Goal: Task Accomplishment & Management: Manage account settings

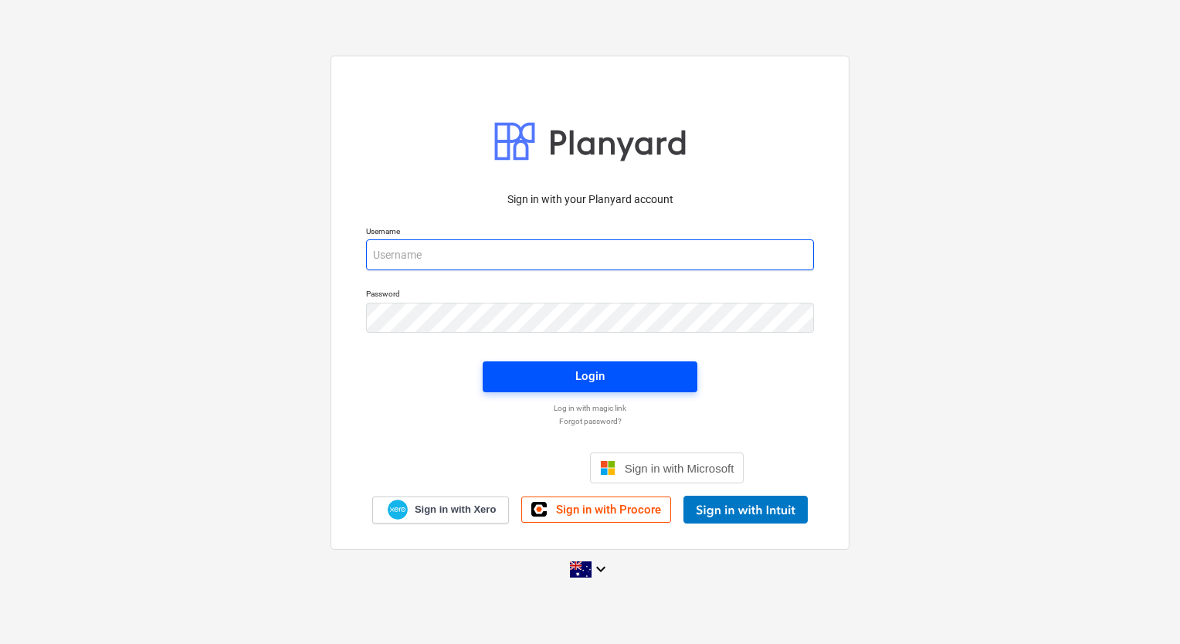
type input "[EMAIL_ADDRESS][DOMAIN_NAME]"
click at [589, 389] on button "Login" at bounding box center [590, 376] width 215 height 31
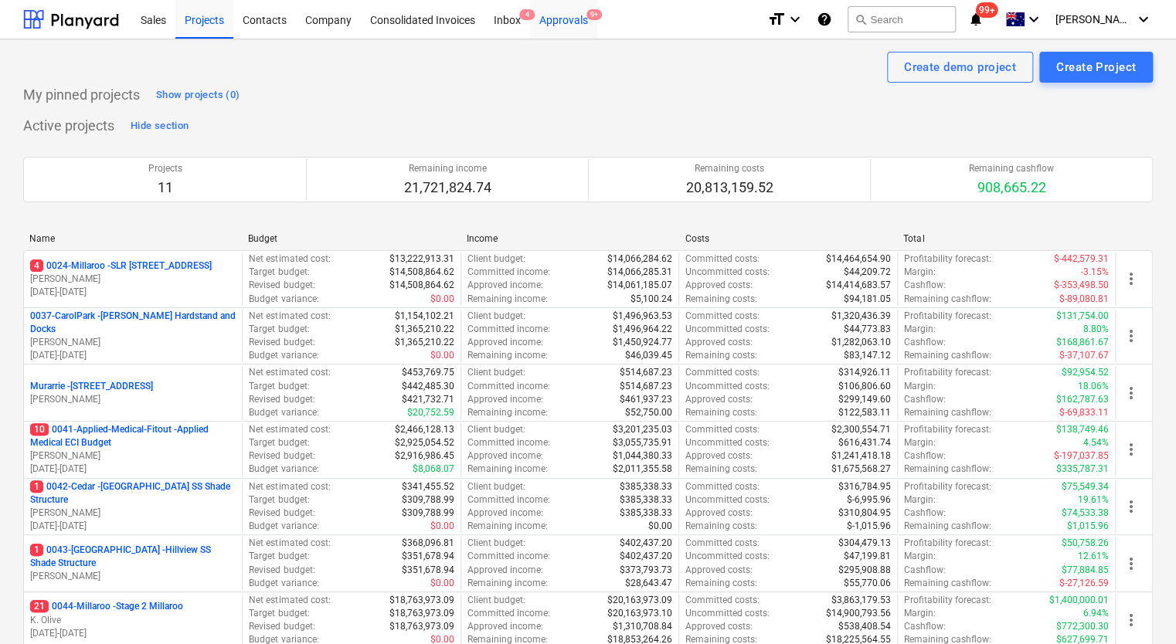
click at [569, 20] on div "Approvals 9+" at bounding box center [563, 18] width 67 height 39
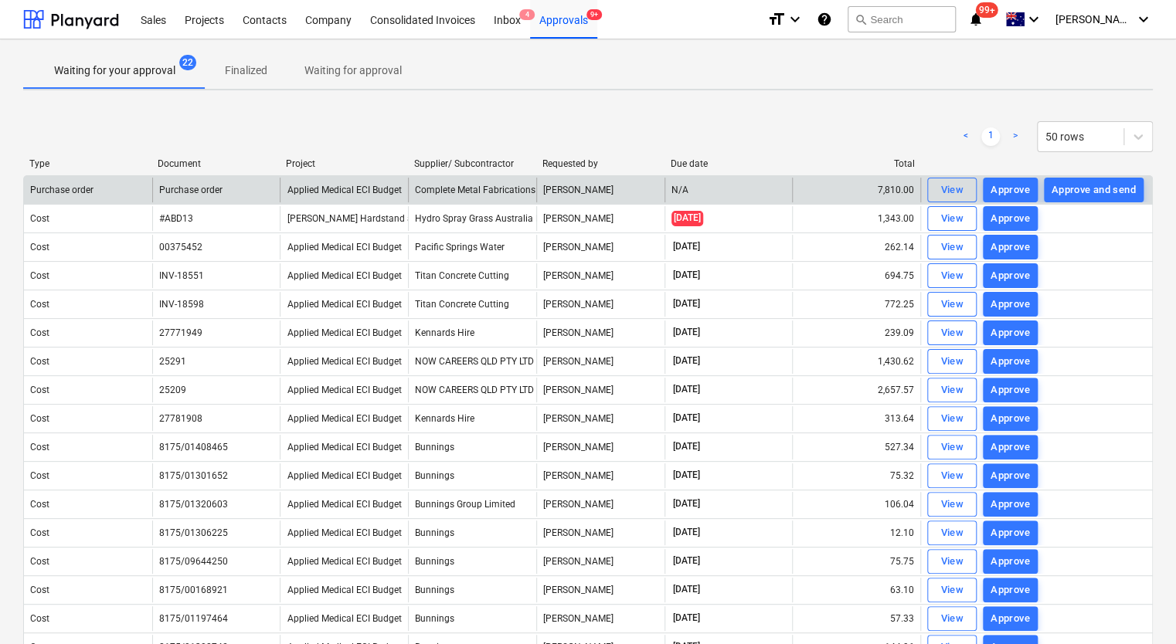
click at [1002, 191] on div "Approve" at bounding box center [1009, 191] width 39 height 18
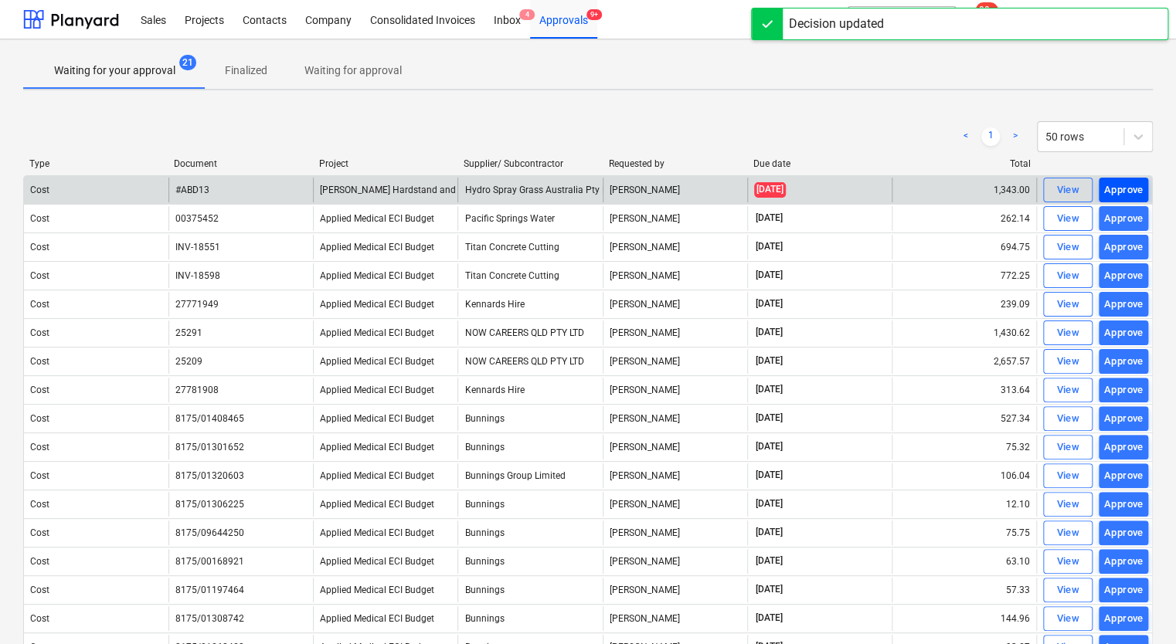
click at [1113, 191] on div "Approve" at bounding box center [1123, 191] width 39 height 18
click at [1129, 186] on div "Approve" at bounding box center [1123, 191] width 39 height 18
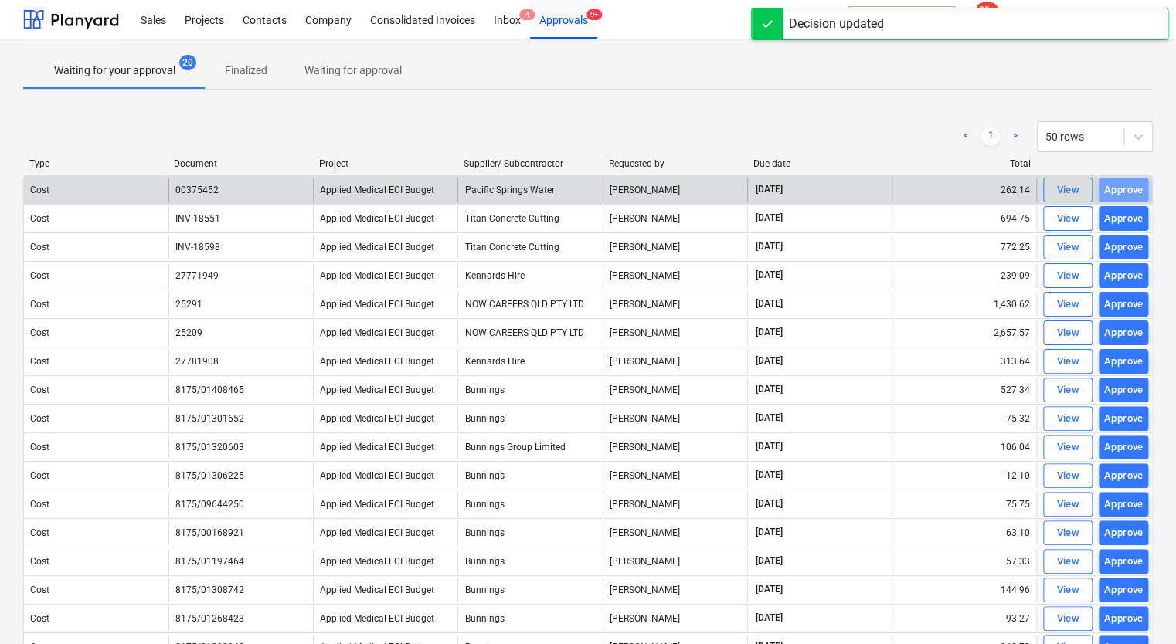
click at [1129, 186] on div "Approve" at bounding box center [1123, 191] width 39 height 18
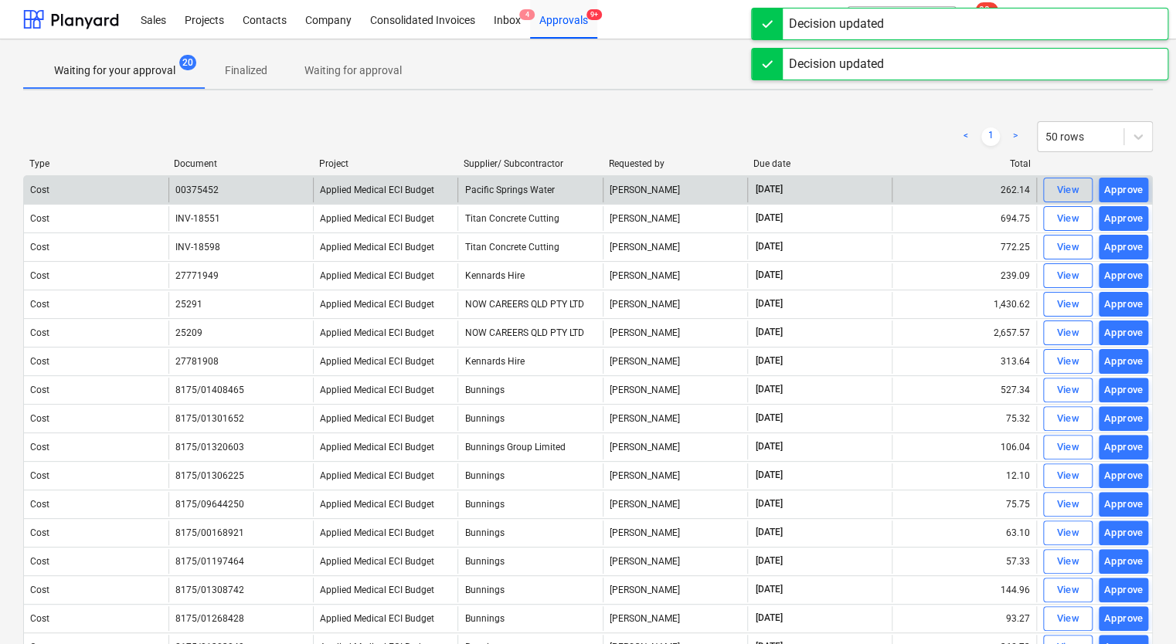
click at [1129, 186] on div "Approve" at bounding box center [1123, 191] width 39 height 18
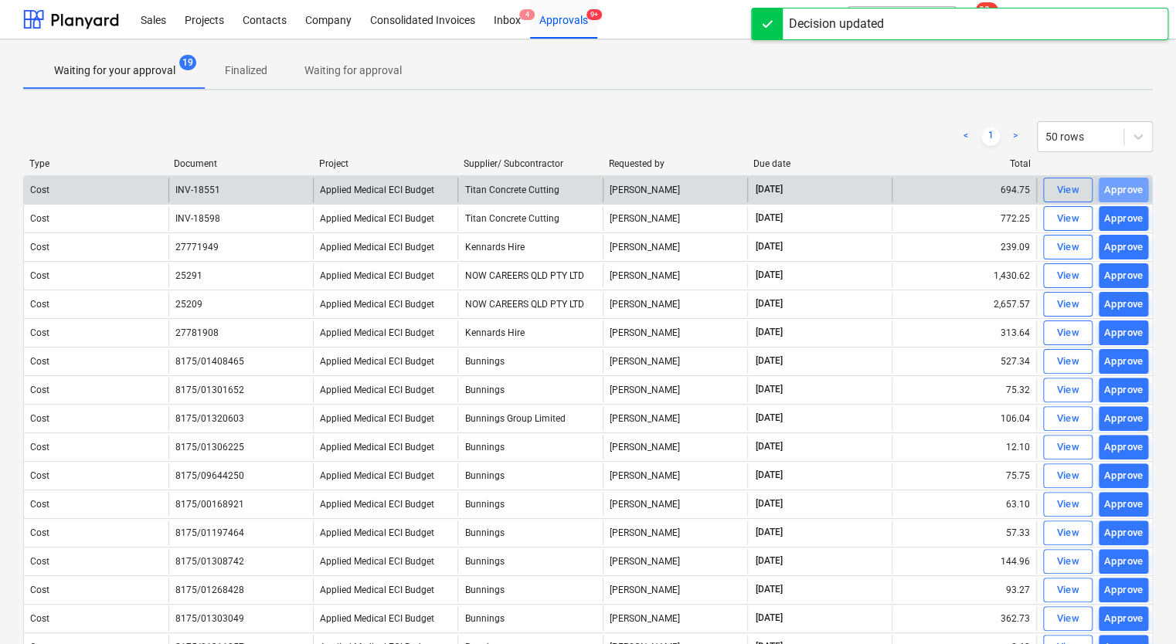
click at [1129, 186] on div "Approve" at bounding box center [1123, 191] width 39 height 18
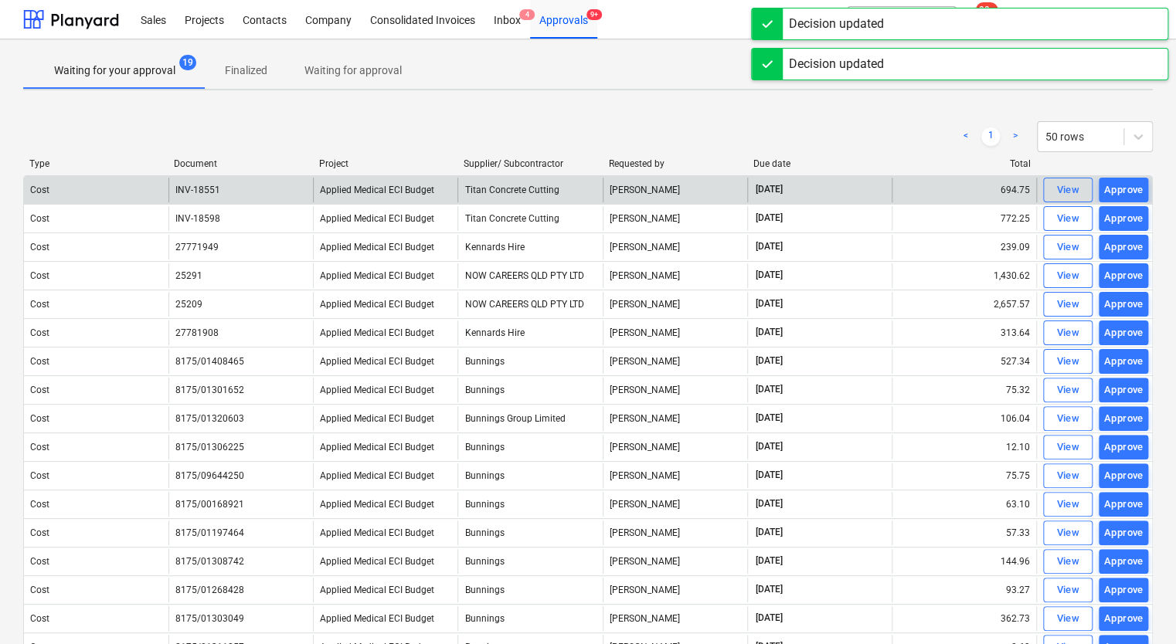
click at [1129, 186] on div "Approve" at bounding box center [1123, 191] width 39 height 18
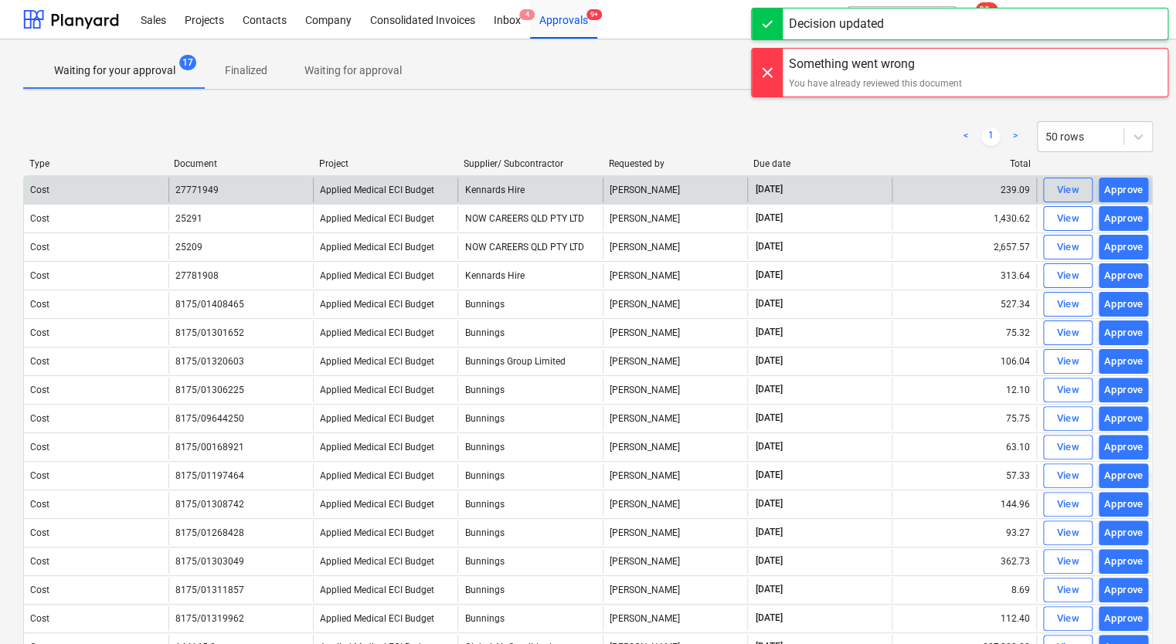
click at [1129, 186] on div "Approve" at bounding box center [1123, 191] width 39 height 18
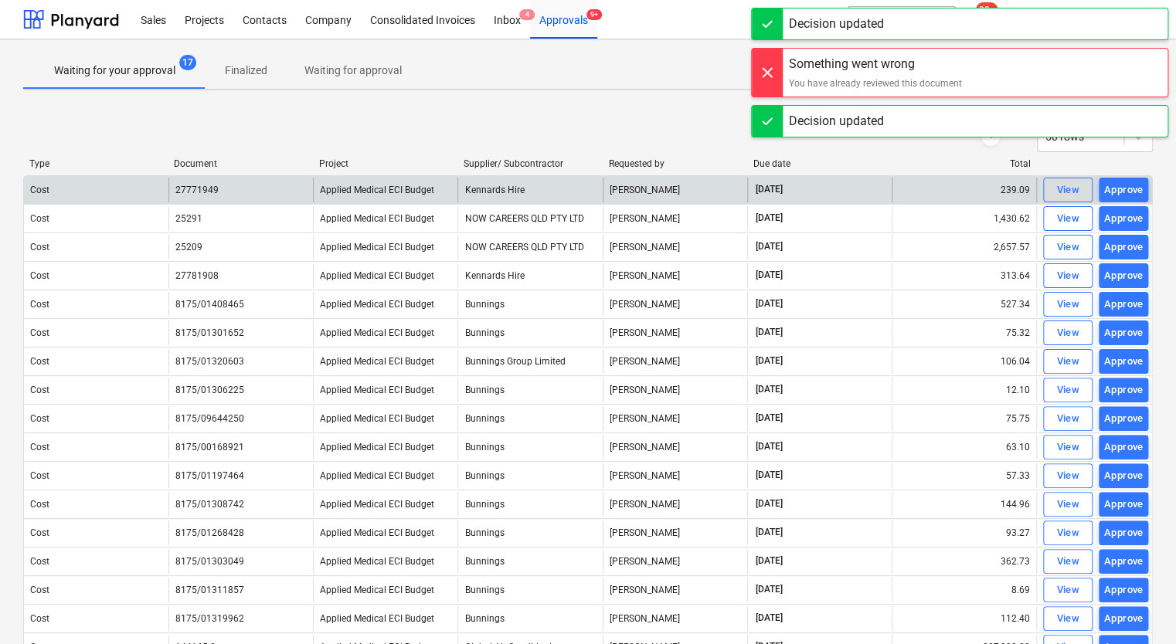
click at [1129, 186] on div "Approve" at bounding box center [1123, 191] width 39 height 18
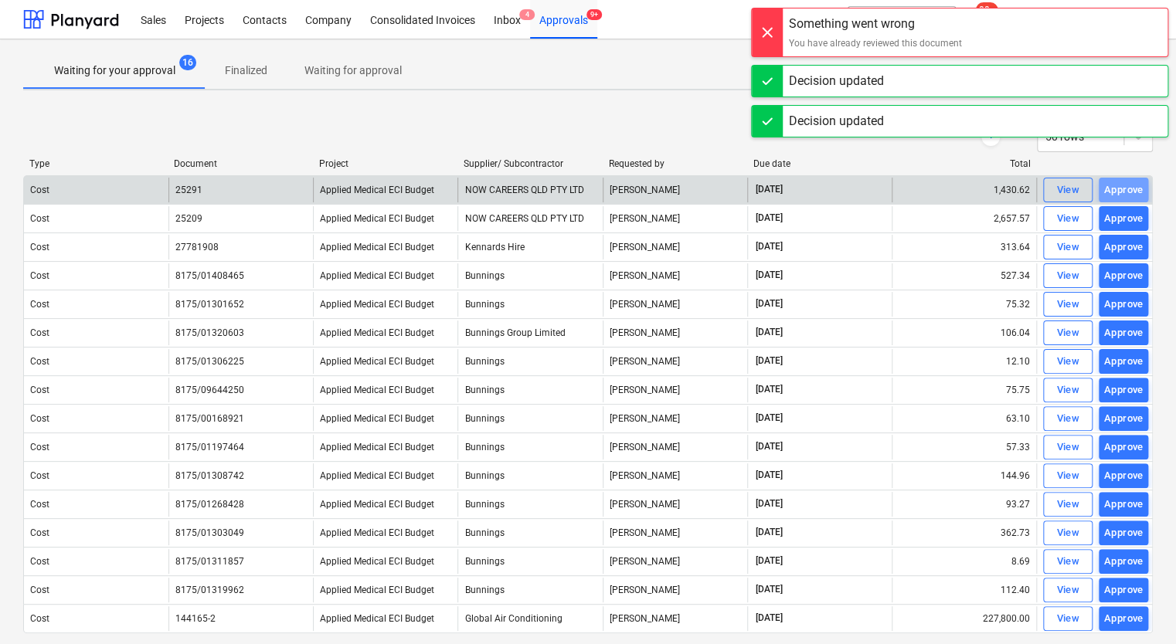
click at [1129, 186] on div "Approve" at bounding box center [1123, 191] width 39 height 18
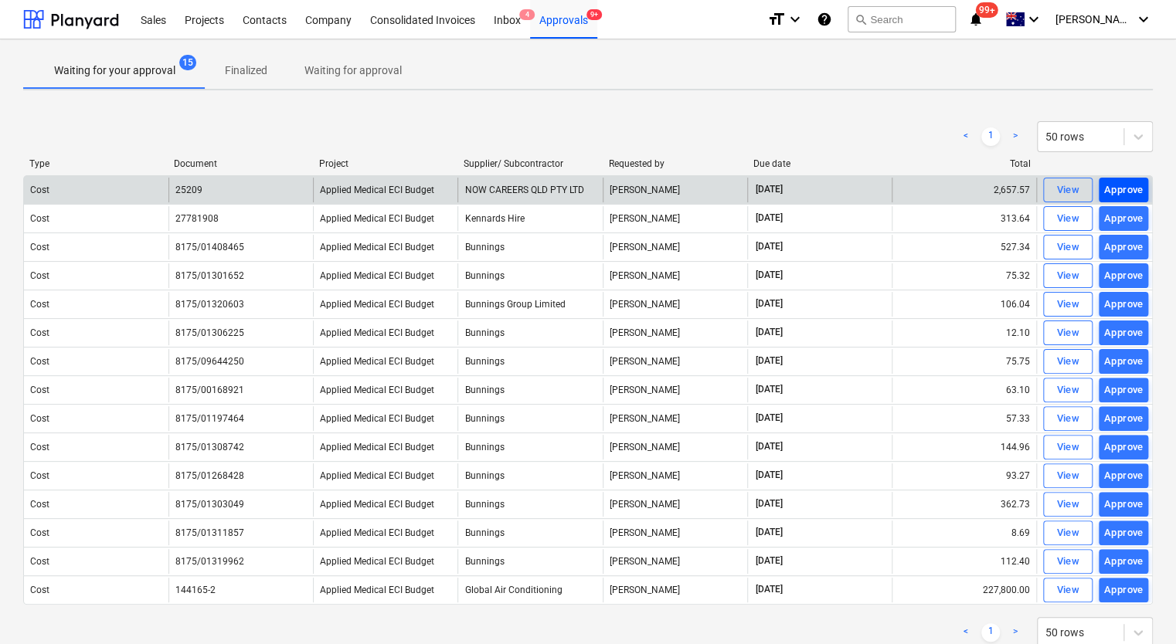
click at [1114, 187] on div "Approve" at bounding box center [1123, 191] width 39 height 18
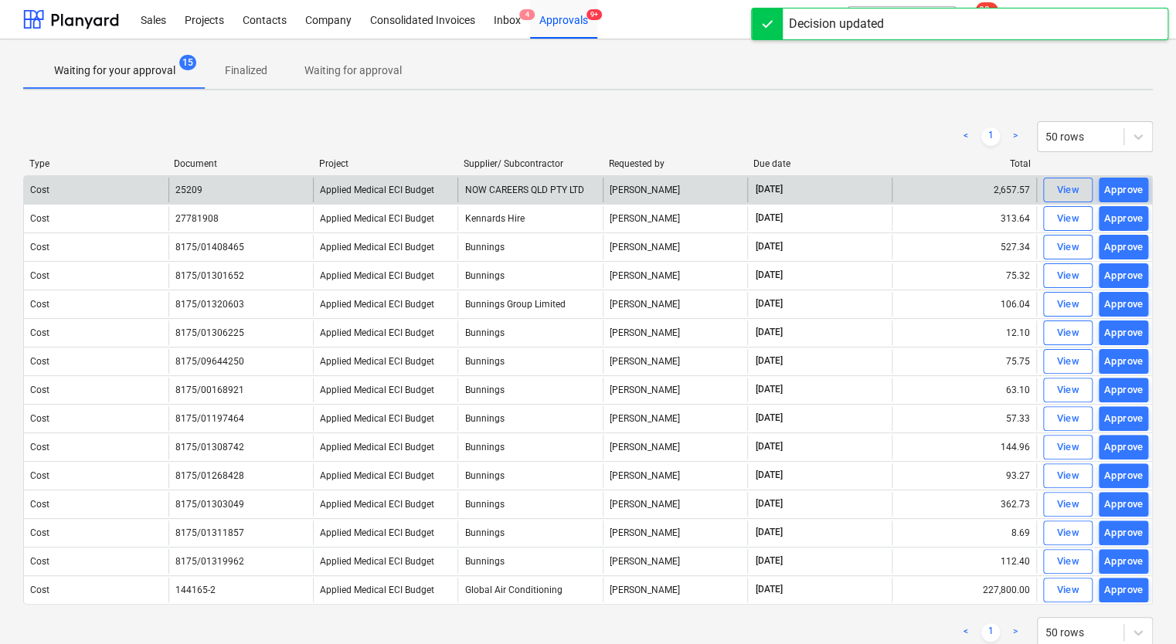
click at [1114, 187] on div "Approve" at bounding box center [1123, 191] width 39 height 18
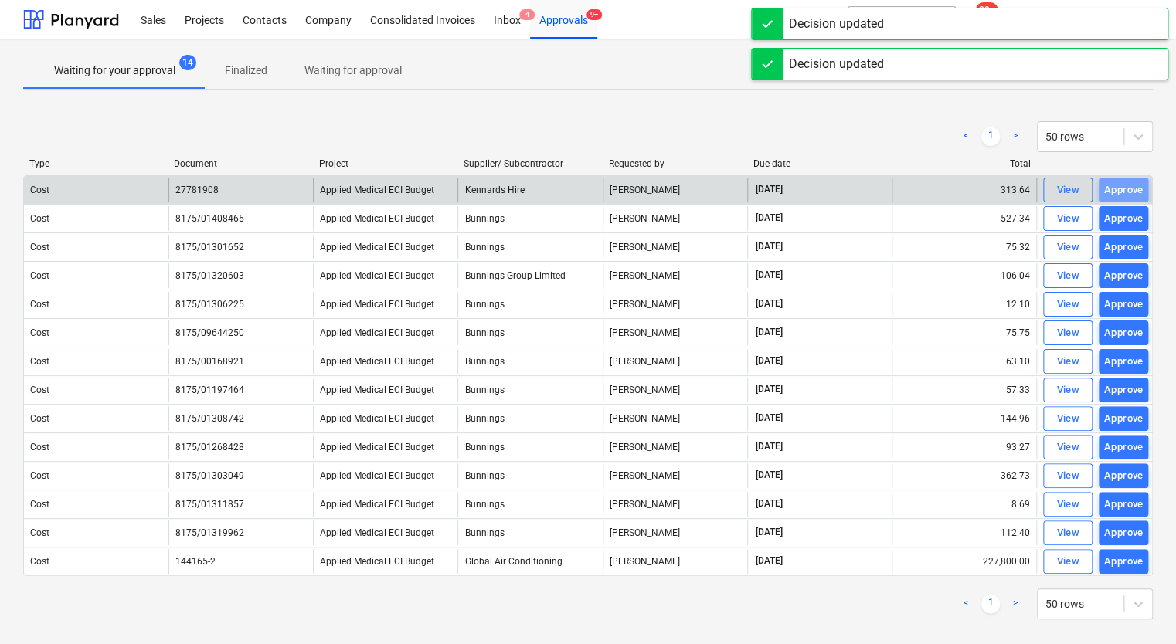
click at [1114, 187] on div "Approve" at bounding box center [1123, 191] width 39 height 18
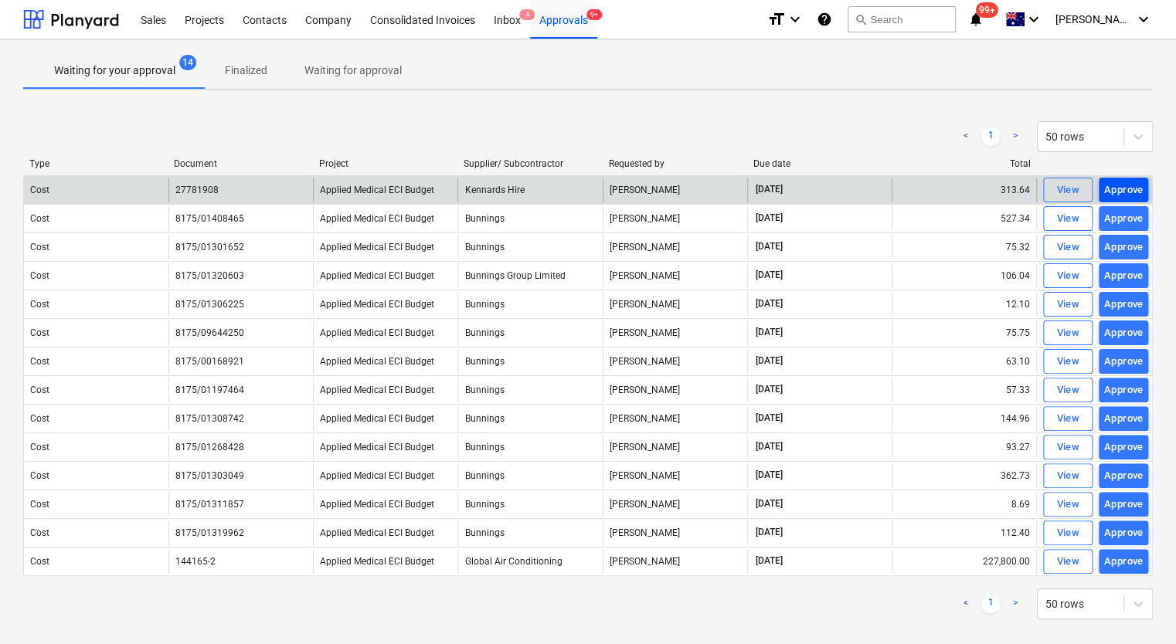
click at [1132, 185] on div "Approve" at bounding box center [1123, 191] width 39 height 18
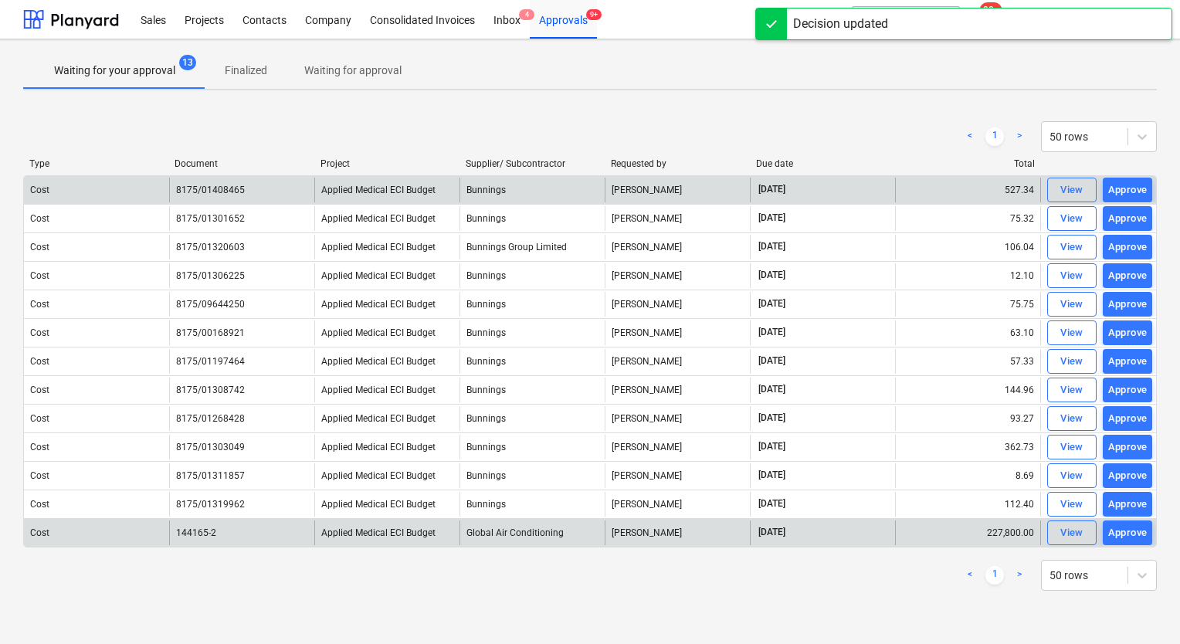
click at [537, 530] on div "Global Air Conditioning" at bounding box center [532, 533] width 145 height 25
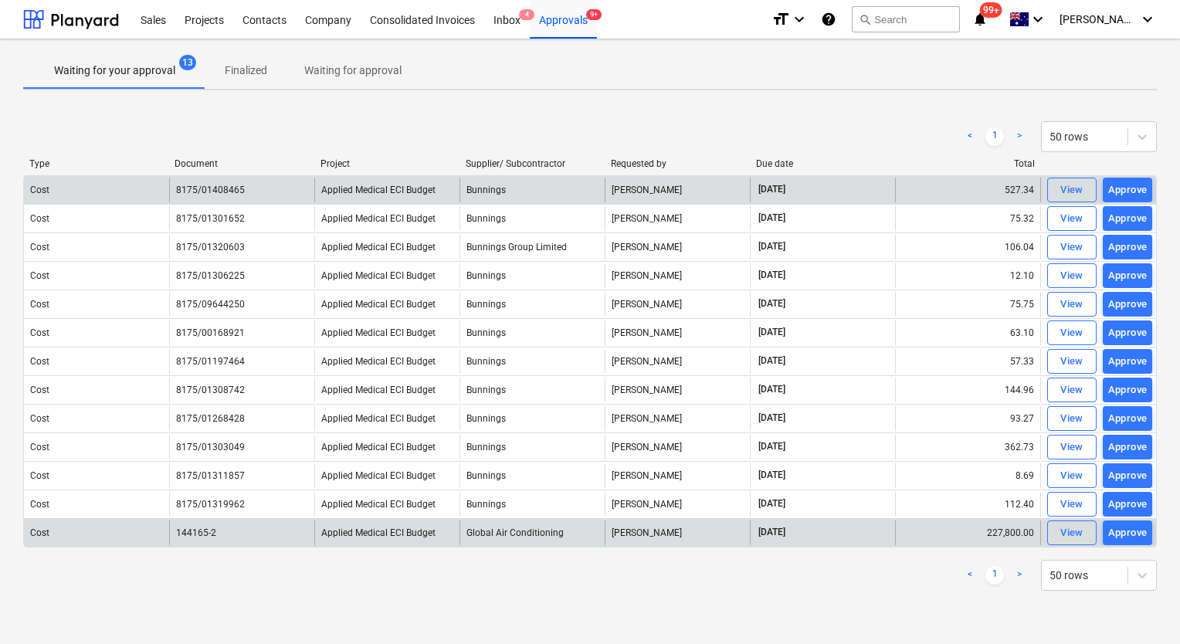
click at [229, 527] on div "144165-2" at bounding box center [241, 533] width 145 height 25
click at [350, 534] on span "Applied Medical ECI Budget" at bounding box center [378, 533] width 114 height 11
click at [111, 536] on div "Cost" at bounding box center [96, 533] width 145 height 25
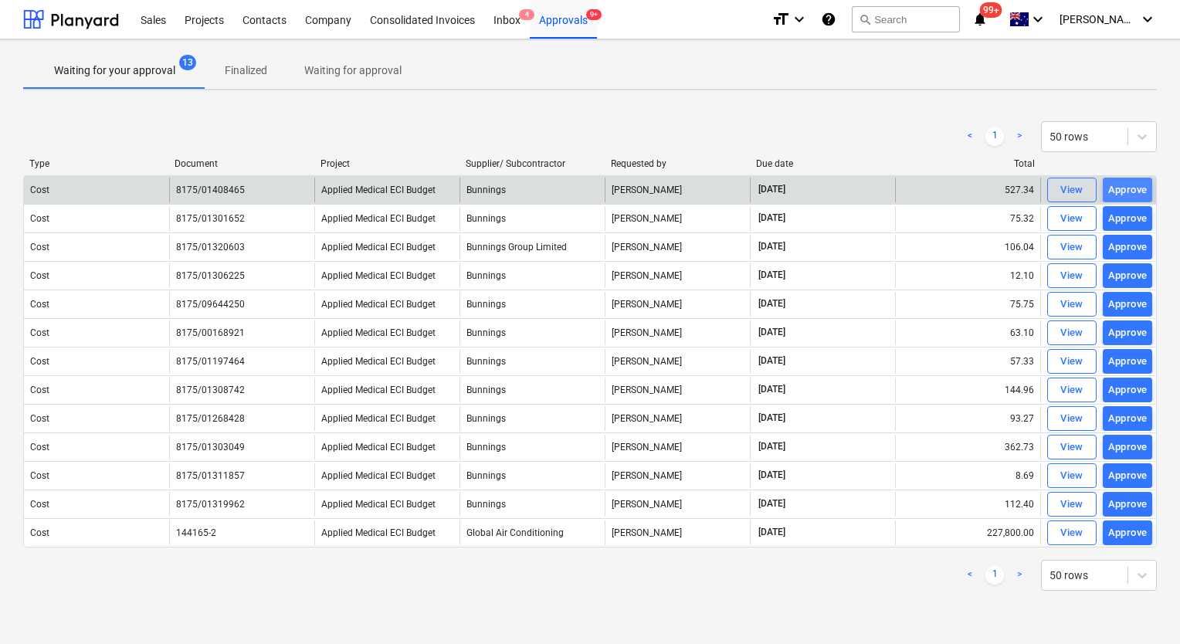
click at [1131, 188] on div "Approve" at bounding box center [1127, 191] width 39 height 18
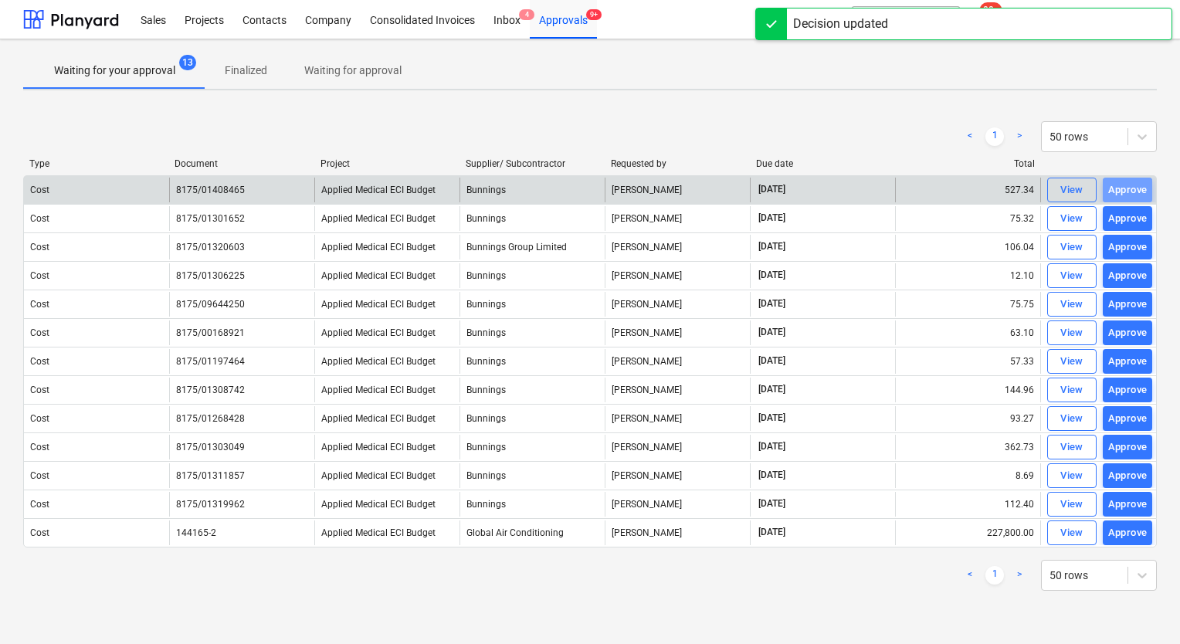
click at [1131, 188] on div "Approve" at bounding box center [1127, 191] width 39 height 18
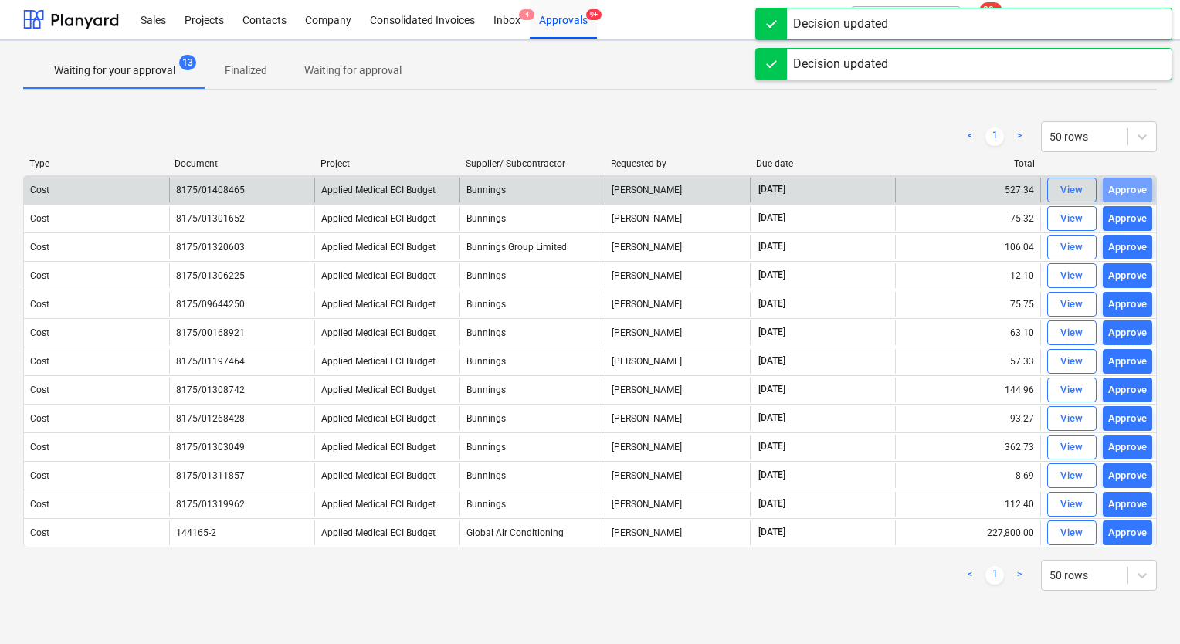
click at [1131, 188] on div "Approve" at bounding box center [1127, 191] width 39 height 18
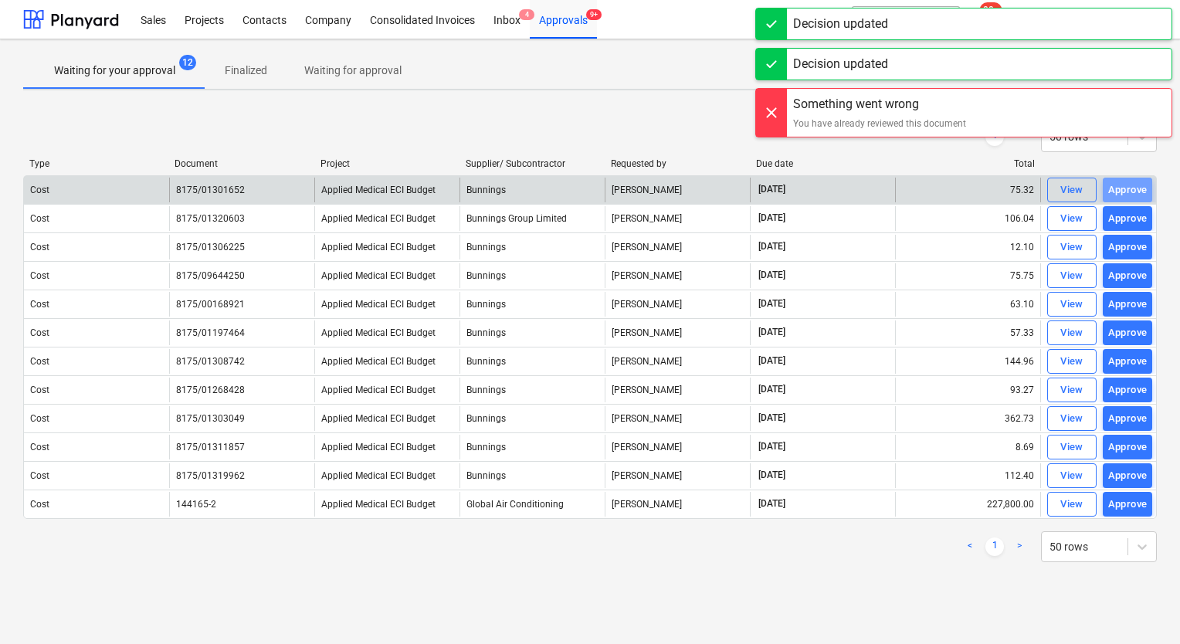
click at [1131, 188] on div "Approve" at bounding box center [1127, 191] width 39 height 18
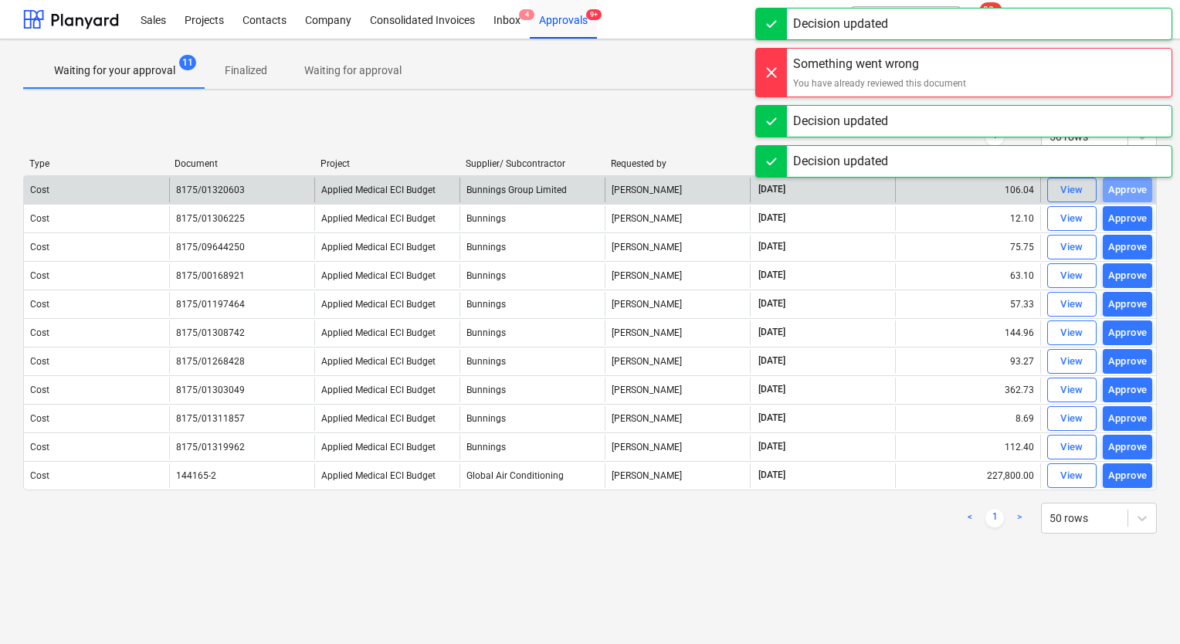
click at [1131, 188] on div "Approve" at bounding box center [1127, 191] width 39 height 18
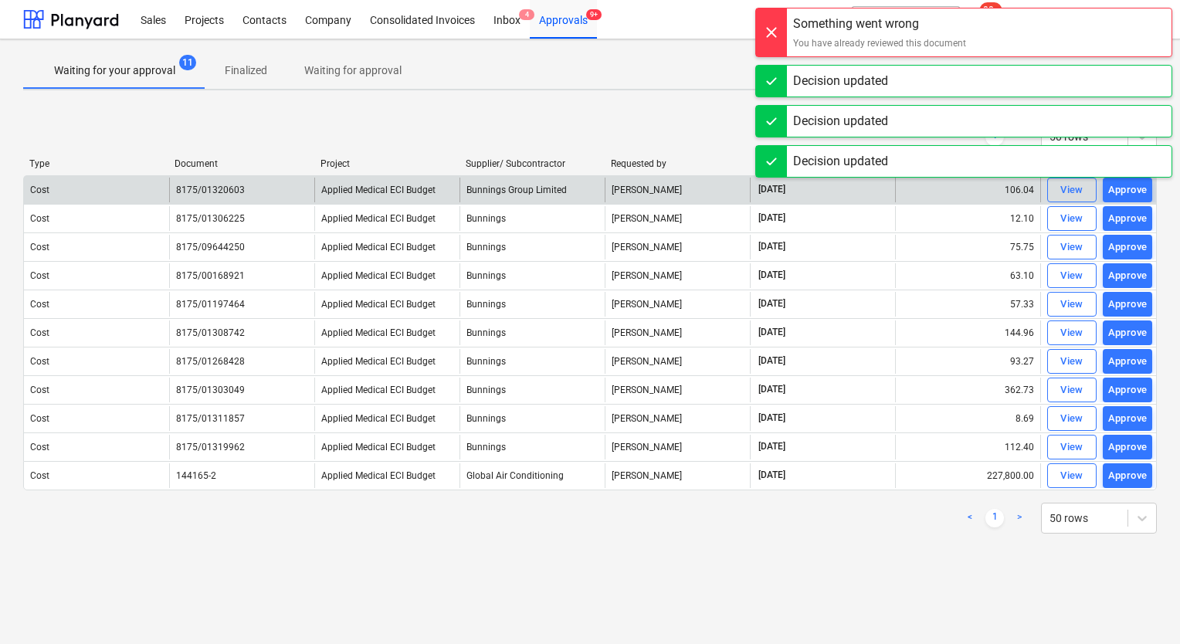
click at [1131, 188] on div "Approve" at bounding box center [1127, 191] width 39 height 18
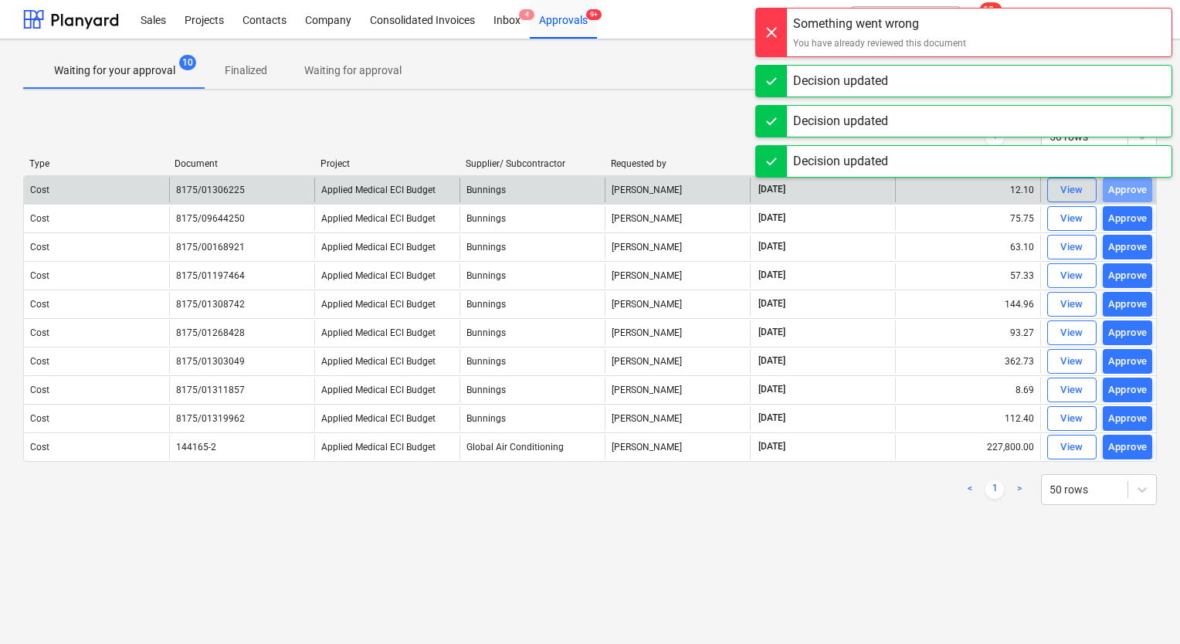
click at [1131, 188] on div "Approve" at bounding box center [1127, 191] width 39 height 18
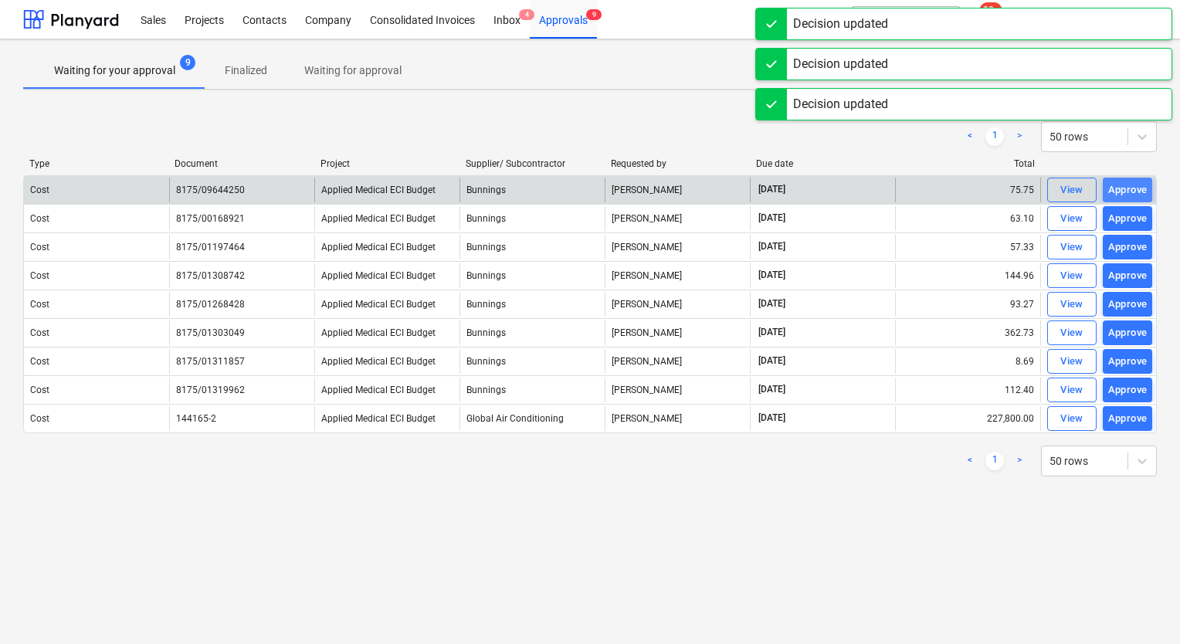
click at [1131, 197] on div "Approve" at bounding box center [1127, 191] width 39 height 18
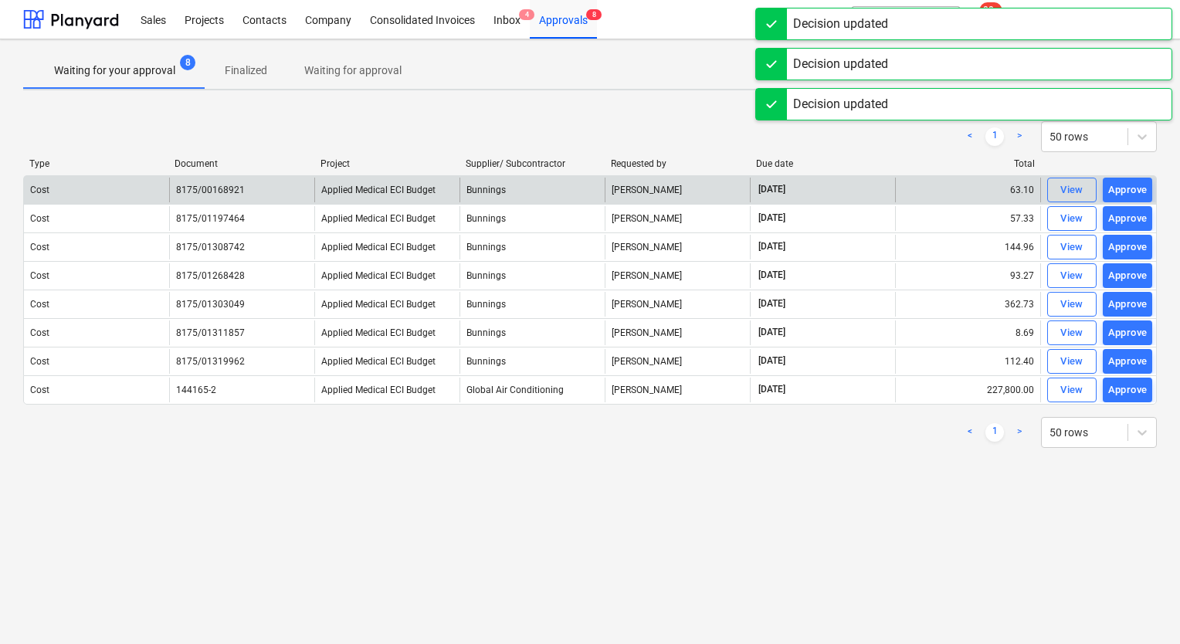
click at [1131, 197] on div "Approve" at bounding box center [1127, 191] width 39 height 18
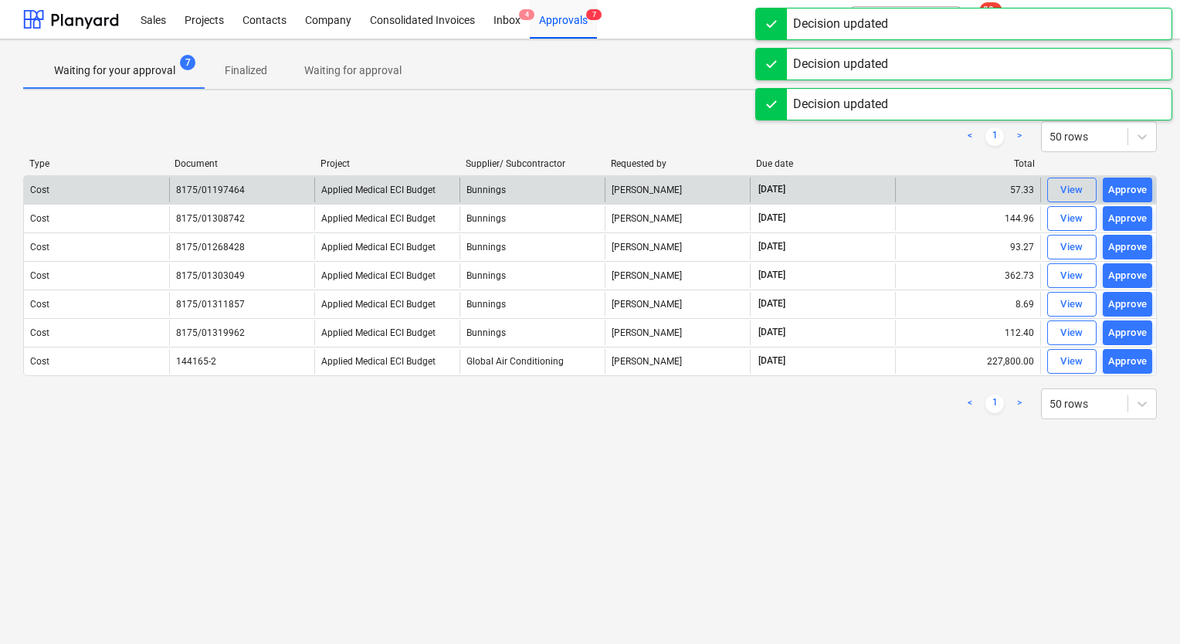
click at [1131, 197] on div "Approve" at bounding box center [1127, 191] width 39 height 18
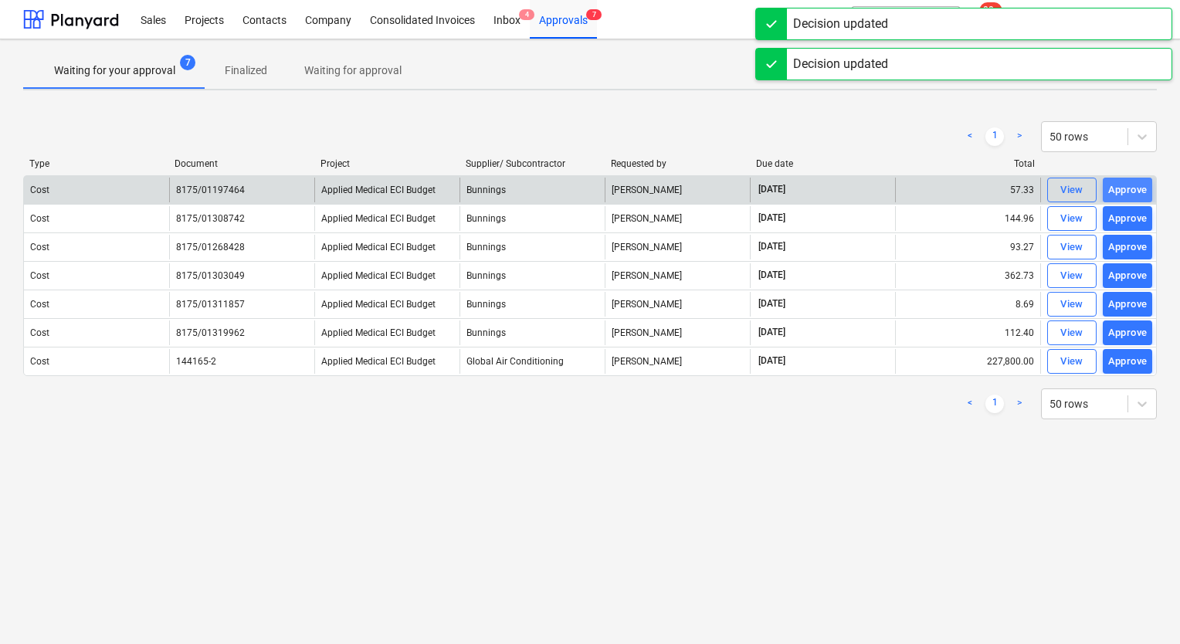
click at [1134, 193] on div "Approve" at bounding box center [1127, 191] width 39 height 18
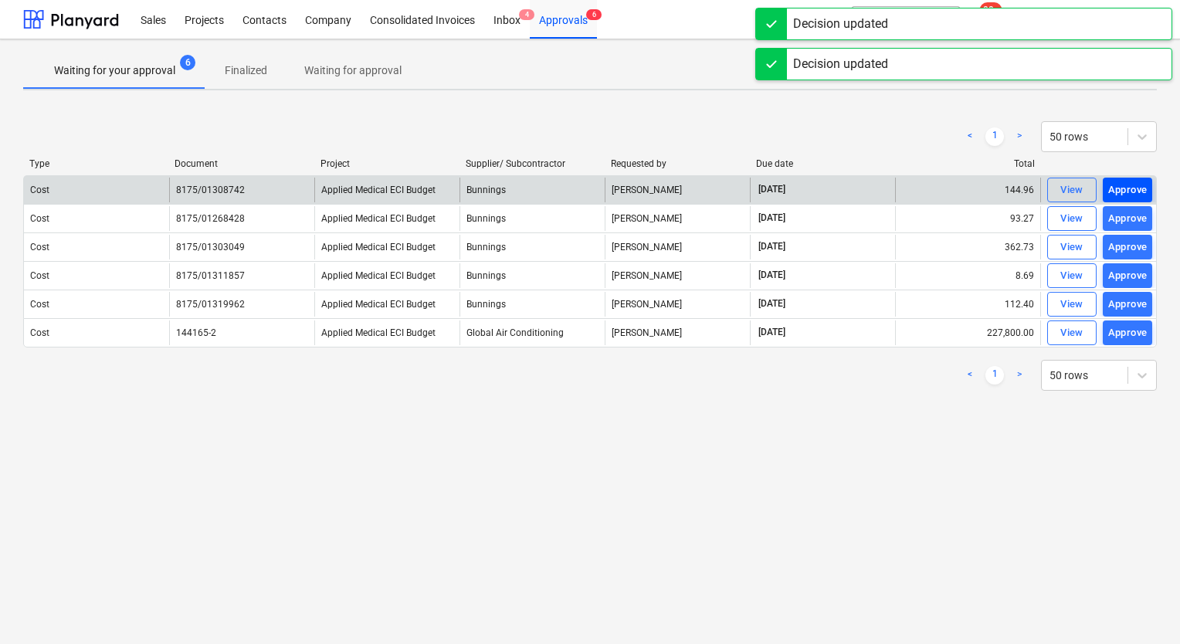
click at [1138, 186] on div "Approve" at bounding box center [1127, 191] width 39 height 18
click at [1140, 183] on div "Approve" at bounding box center [1127, 191] width 39 height 18
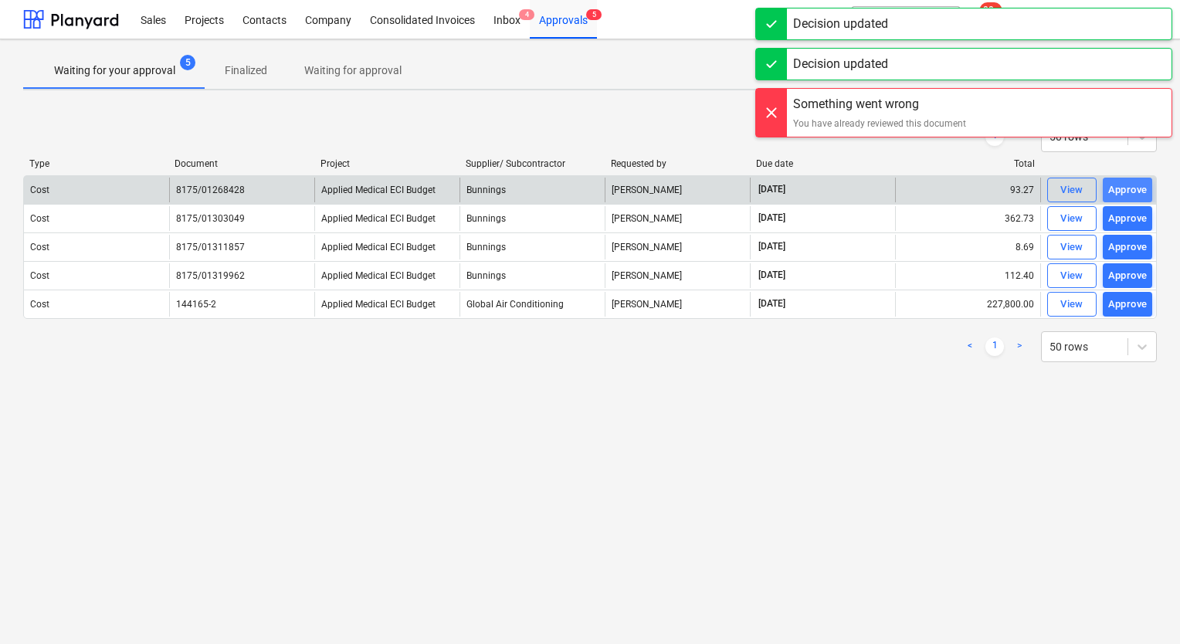
click at [1140, 183] on div "Approve" at bounding box center [1127, 191] width 39 height 18
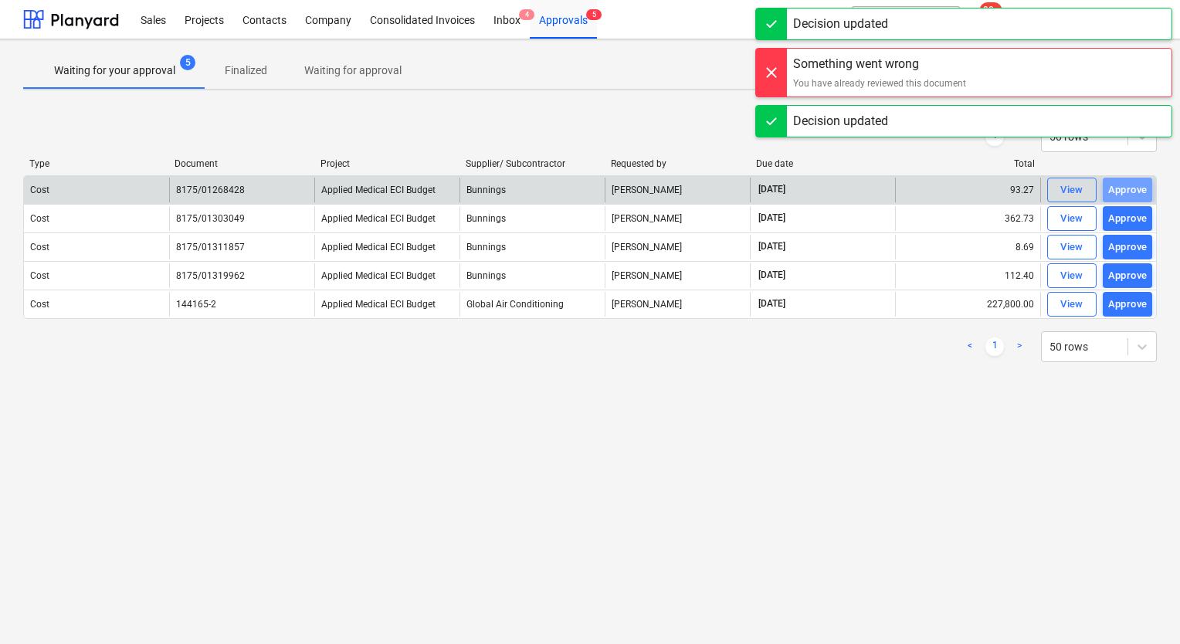
click at [1140, 183] on div "Approve" at bounding box center [1127, 191] width 39 height 18
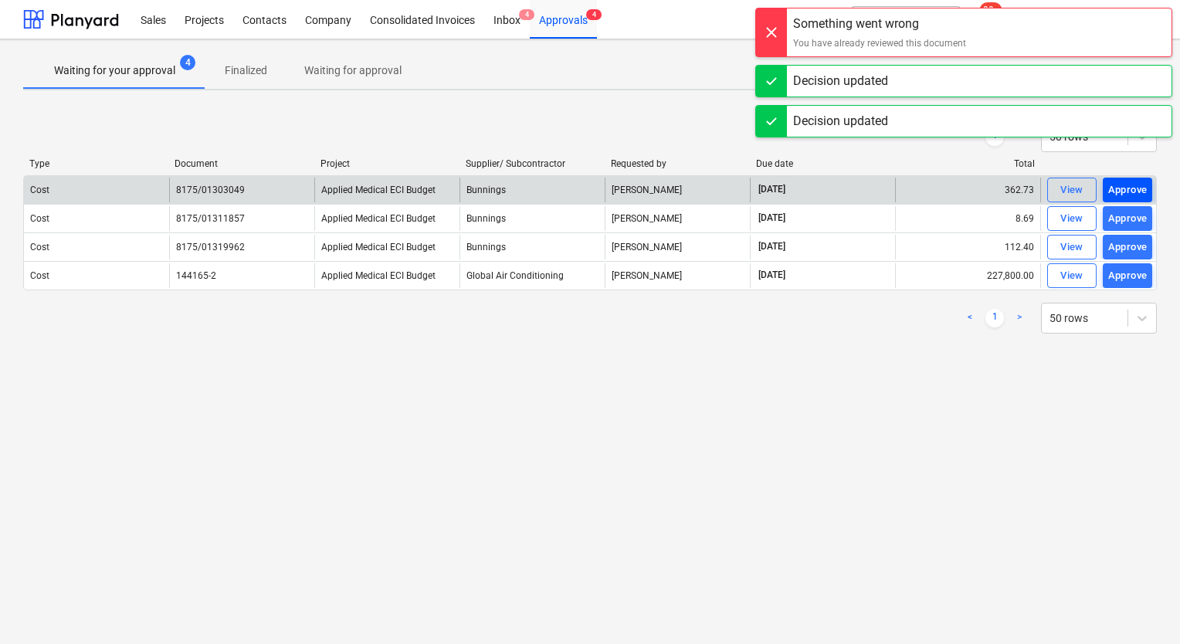
click at [1140, 187] on div "Approve" at bounding box center [1127, 191] width 39 height 18
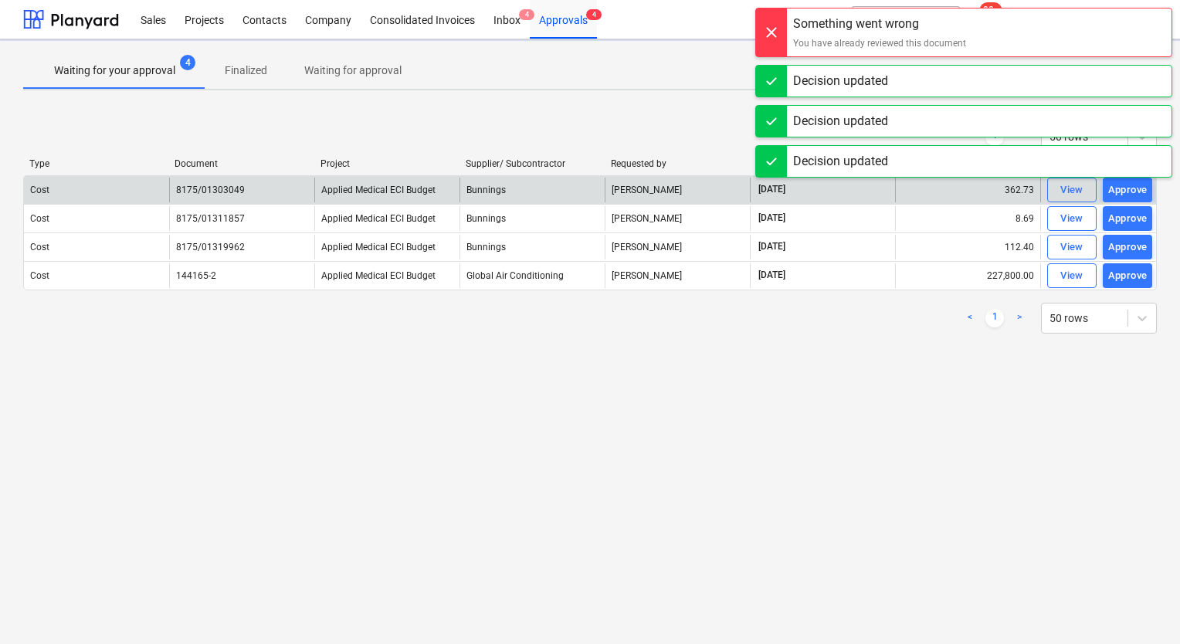
click at [1140, 187] on div "Approve" at bounding box center [1127, 191] width 39 height 18
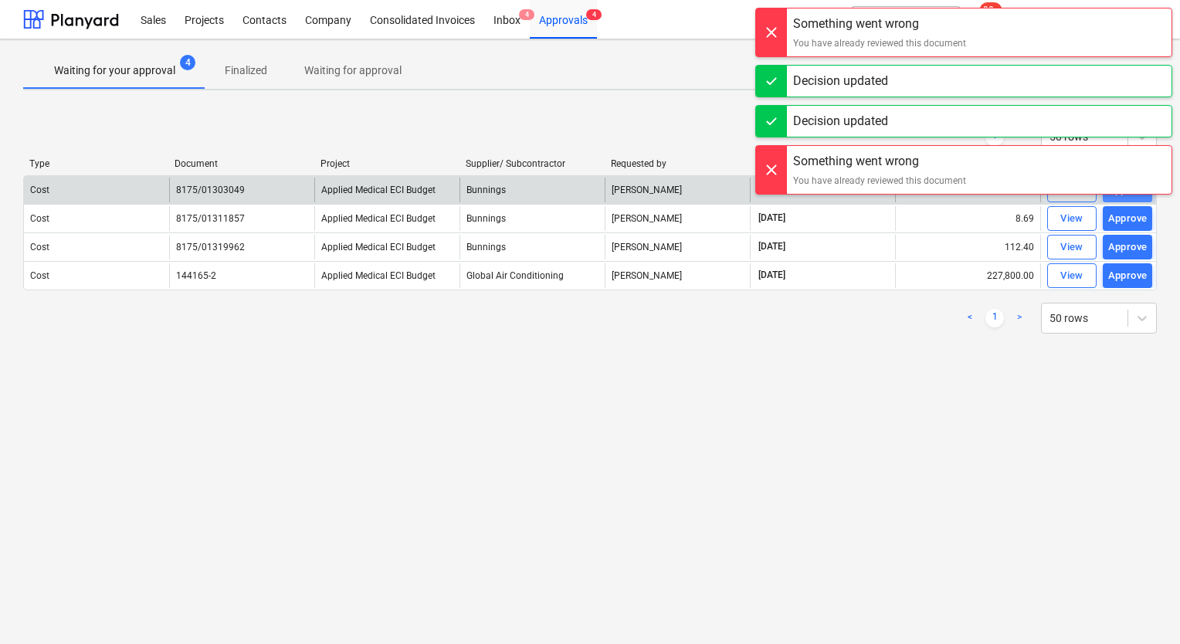
click at [1128, 196] on div "Approve" at bounding box center [1127, 191] width 39 height 18
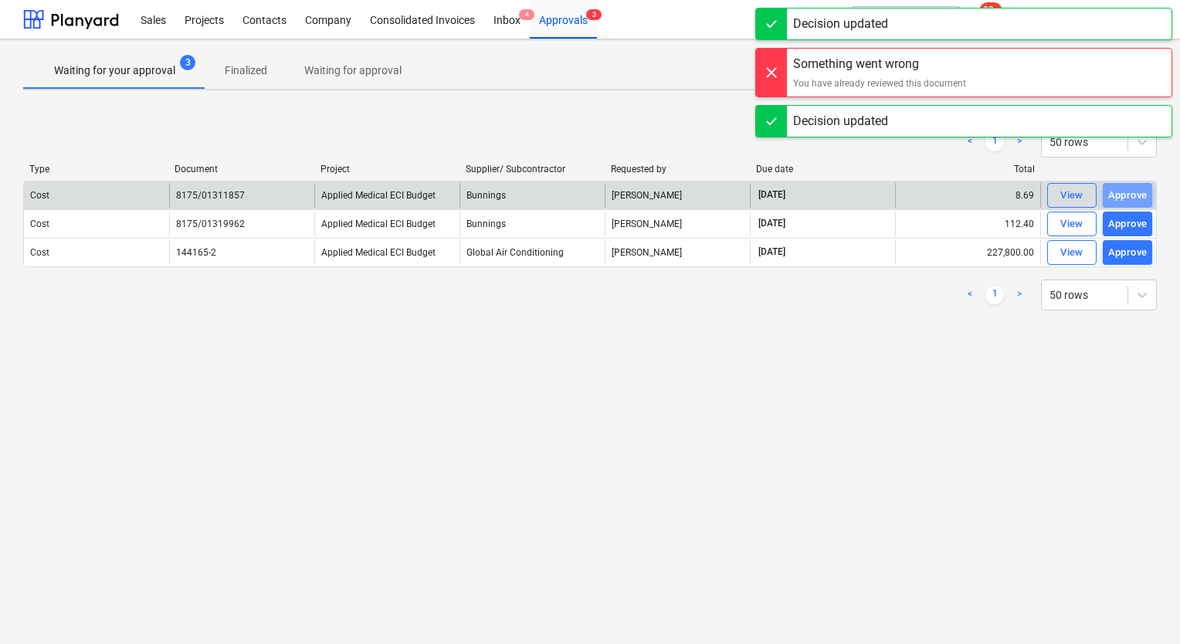
click at [1129, 195] on div "Approve" at bounding box center [1127, 196] width 39 height 18
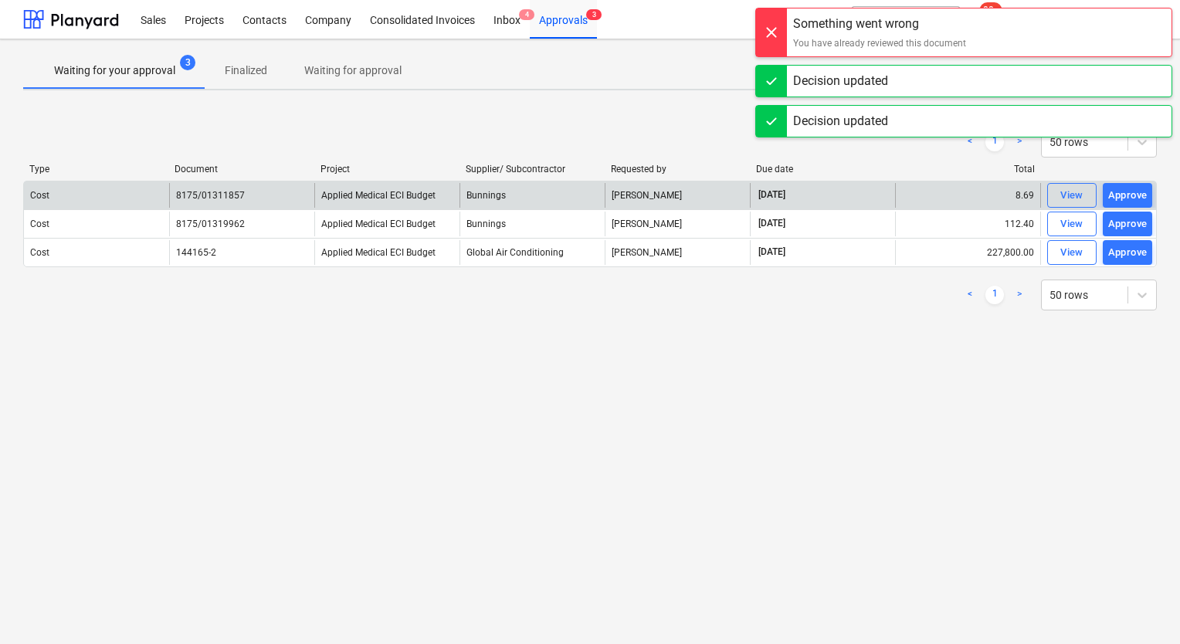
click at [1129, 195] on div "Approve" at bounding box center [1127, 196] width 39 height 18
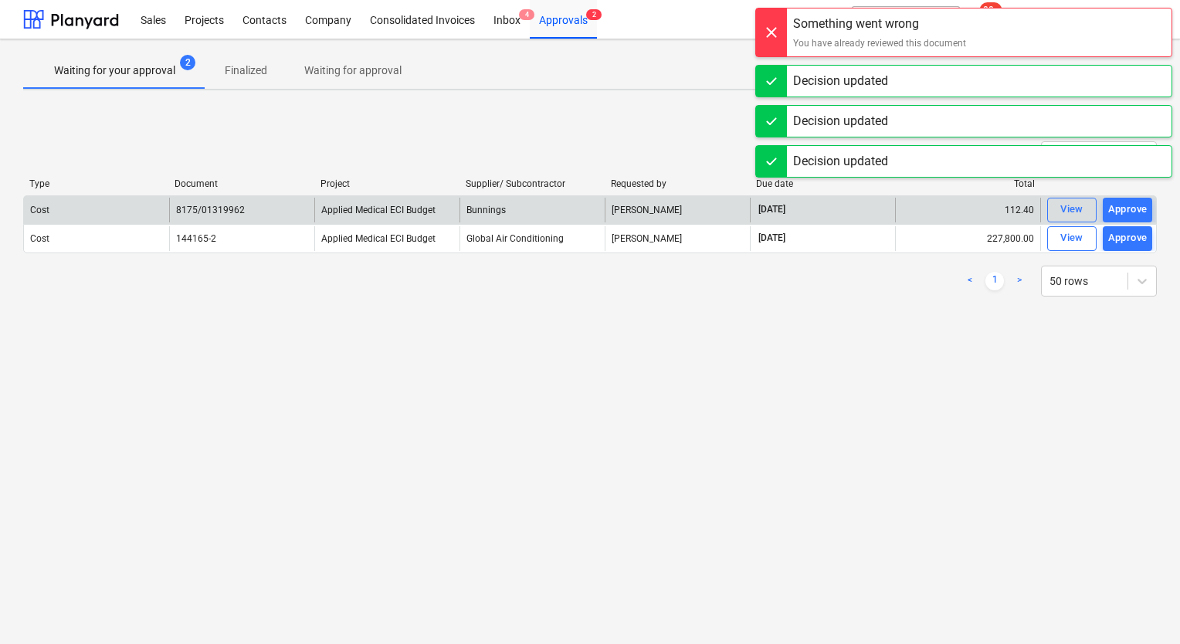
click at [1129, 195] on div "Cost 8175/01319962 Applied Medical ECI Budget Bunnings [PERSON_NAME] [DATE] 112…" at bounding box center [590, 209] width 1134 height 29
click at [1129, 202] on div "Approve" at bounding box center [1127, 210] width 39 height 18
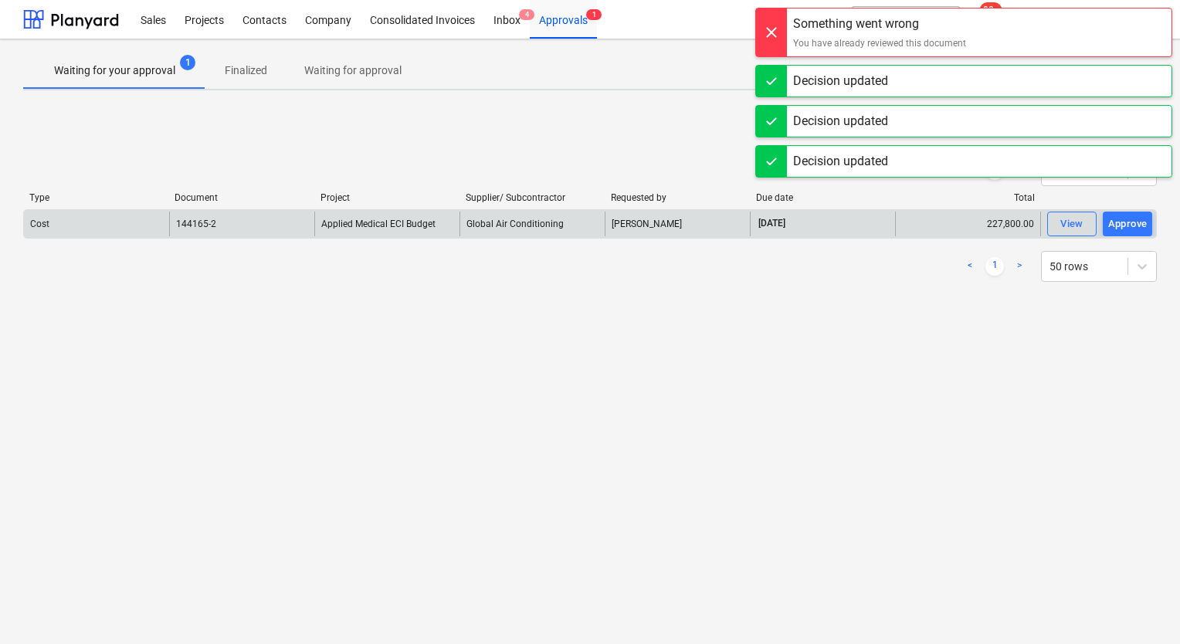
click at [1001, 407] on div "Waiting for your approval 1 Finalized Waiting for approval < 1 > 50 rows Type D…" at bounding box center [590, 341] width 1180 height 605
